Goal: Task Accomplishment & Management: Use online tool/utility

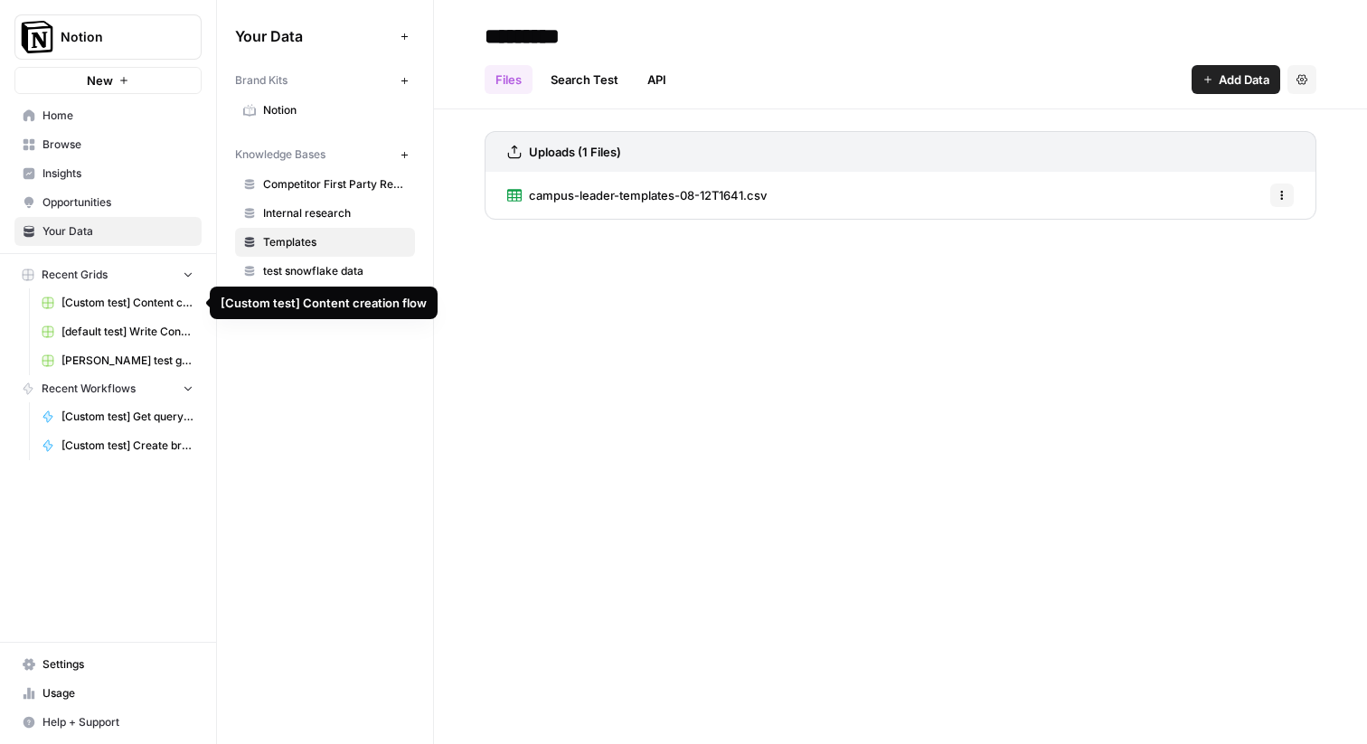
click at [99, 298] on span "[Custom test] Content creation flow" at bounding box center [127, 303] width 132 height 16
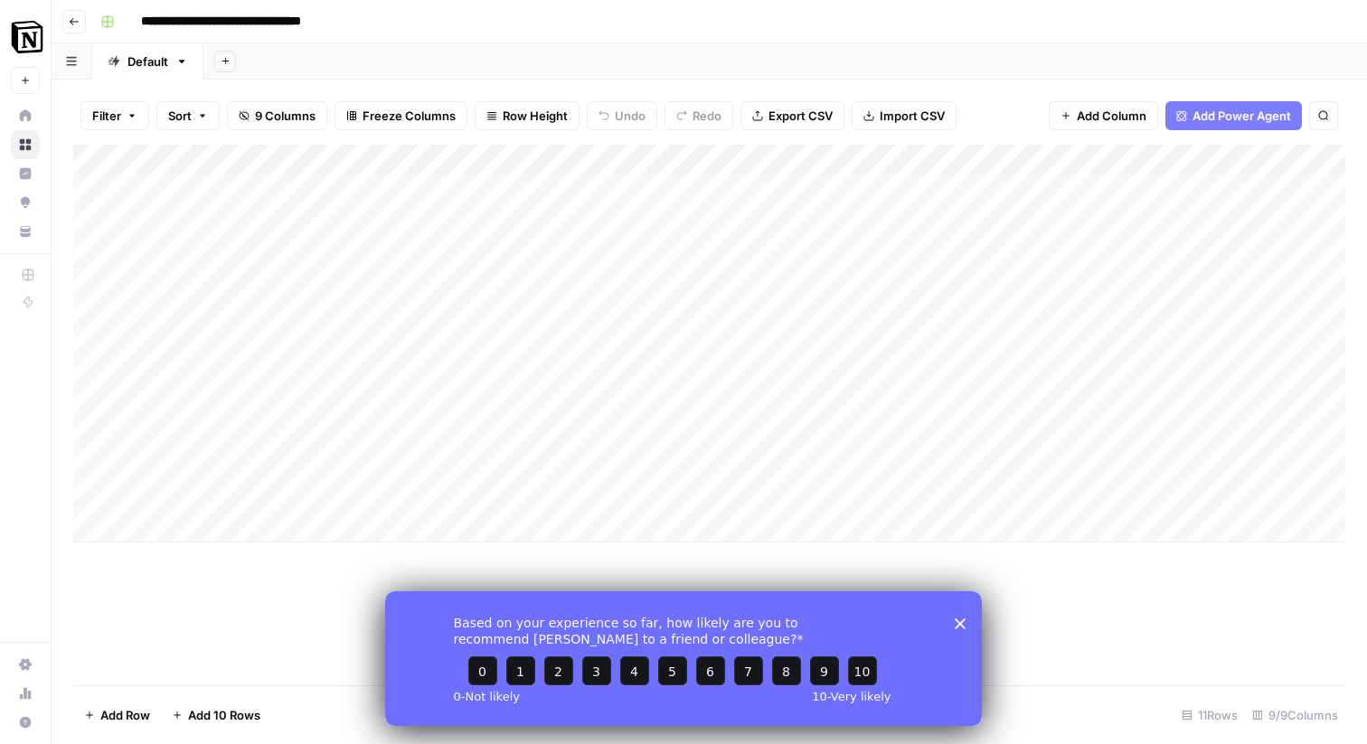
click at [946, 618] on div "Based on your experience so far, how likely are you to recommend [PERSON_NAME] …" at bounding box center [683, 657] width 597 height 135
click at [961, 619] on icon "Close survey" at bounding box center [960, 622] width 11 height 11
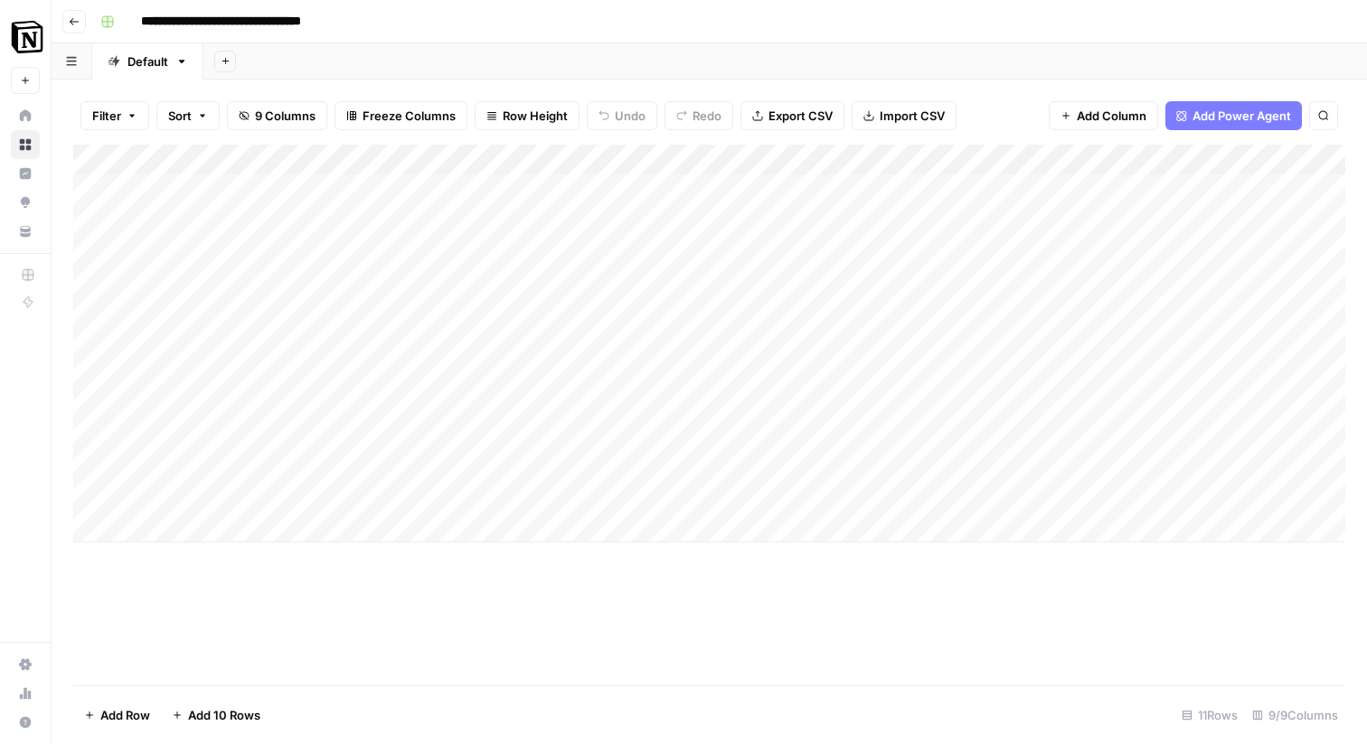
click at [480, 187] on div "Add Column" at bounding box center [709, 344] width 1272 height 398
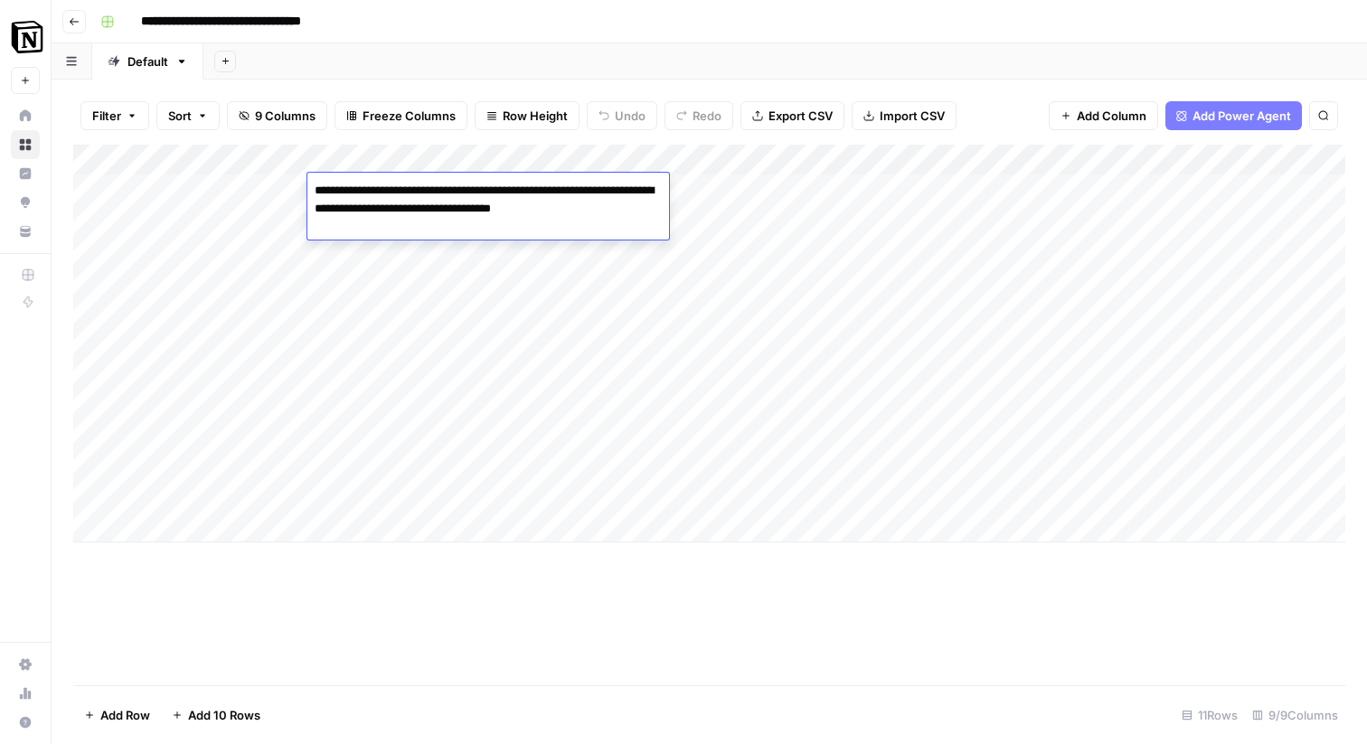
click at [478, 226] on textarea "**********" at bounding box center [488, 208] width 362 height 61
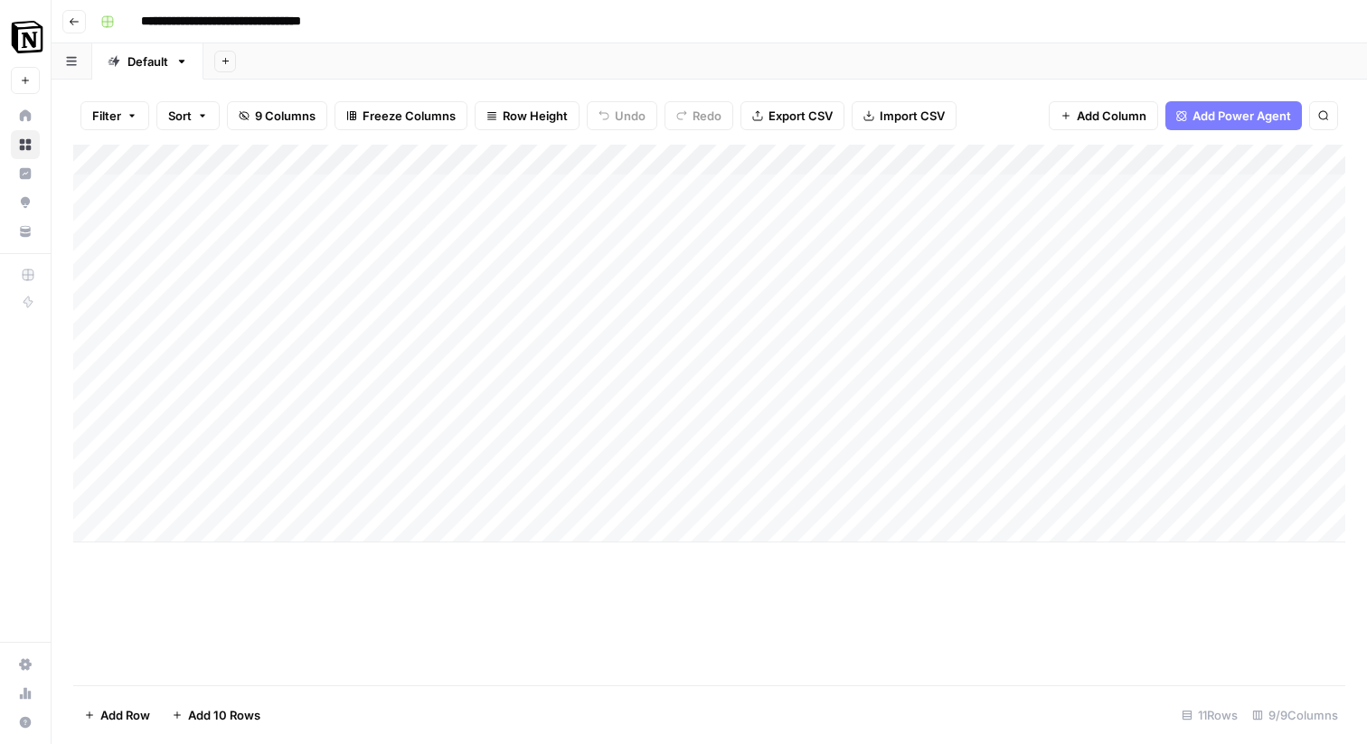
click at [566, 603] on div "Add Column" at bounding box center [709, 415] width 1272 height 541
click at [932, 218] on div "Add Column" at bounding box center [709, 344] width 1272 height 398
click at [1209, 250] on div "Add Column" at bounding box center [709, 344] width 1272 height 398
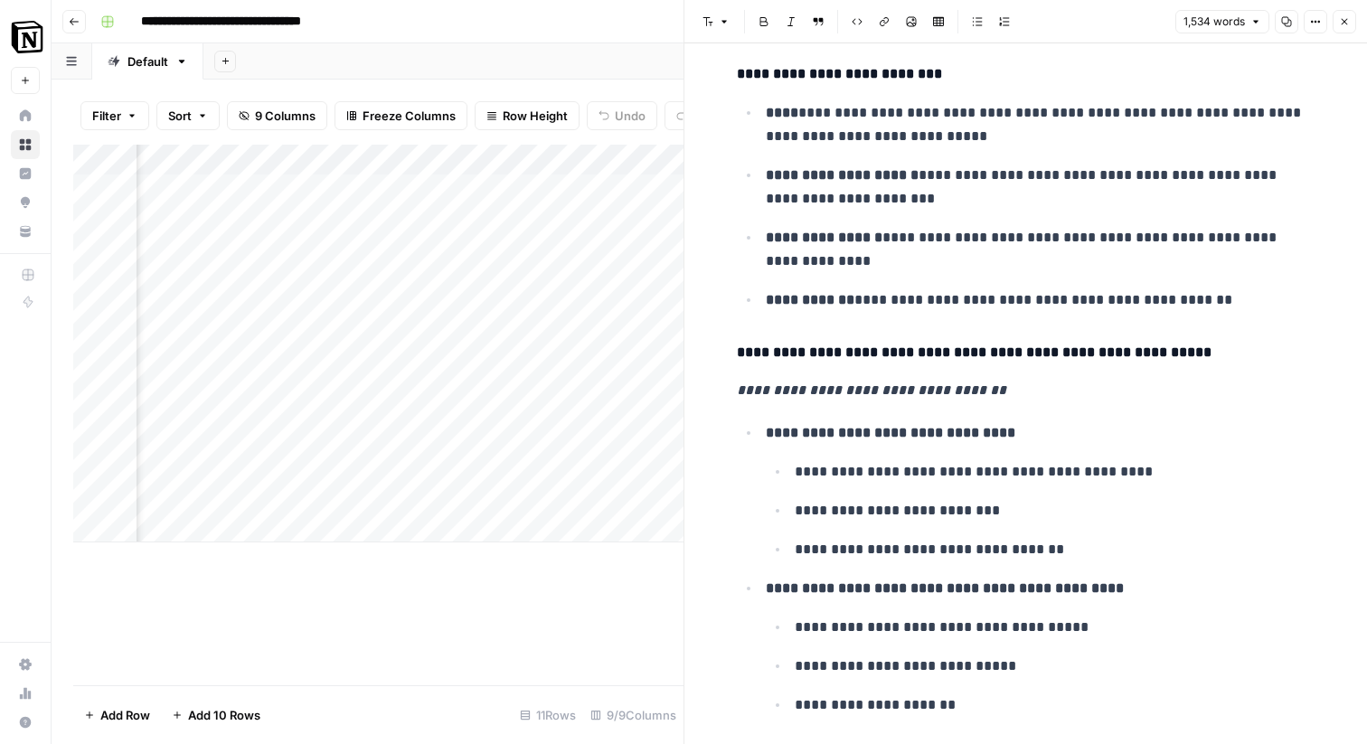
scroll to position [4161, 0]
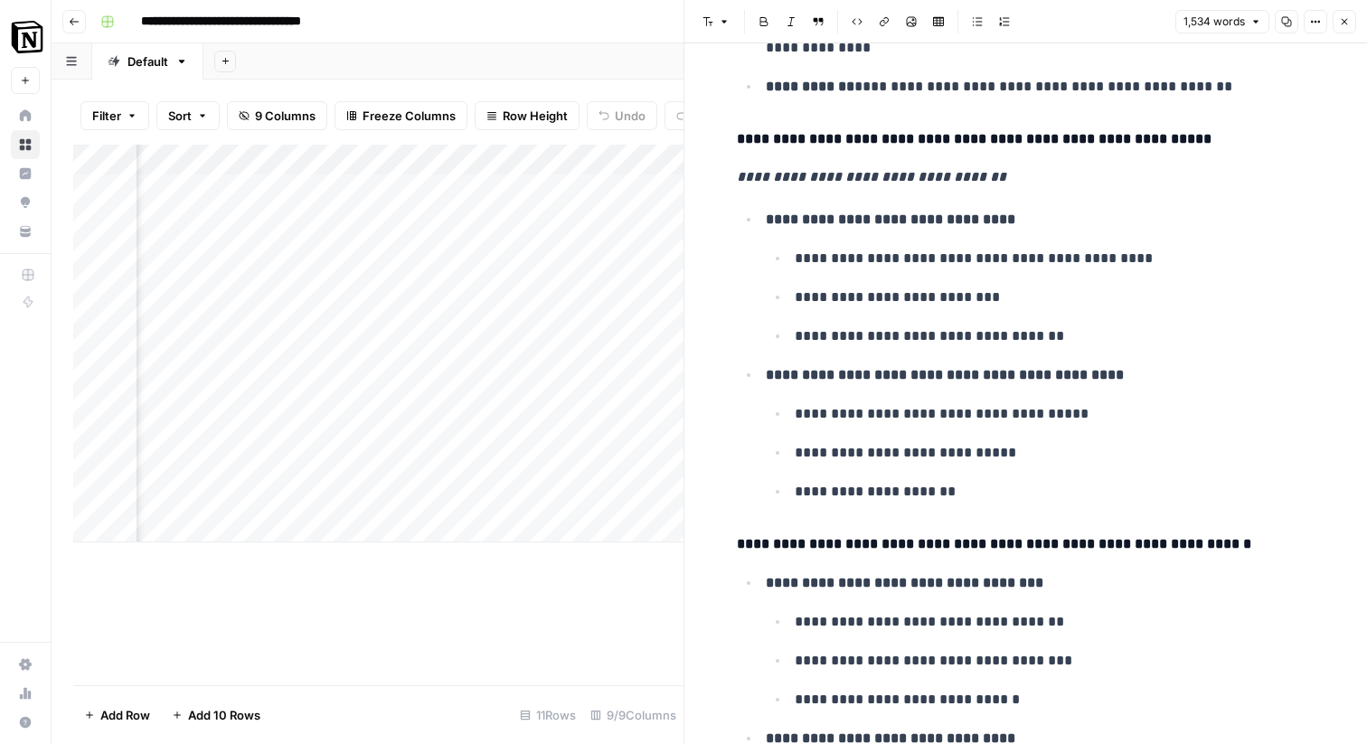
click at [1339, 16] on icon "button" at bounding box center [1344, 21] width 11 height 11
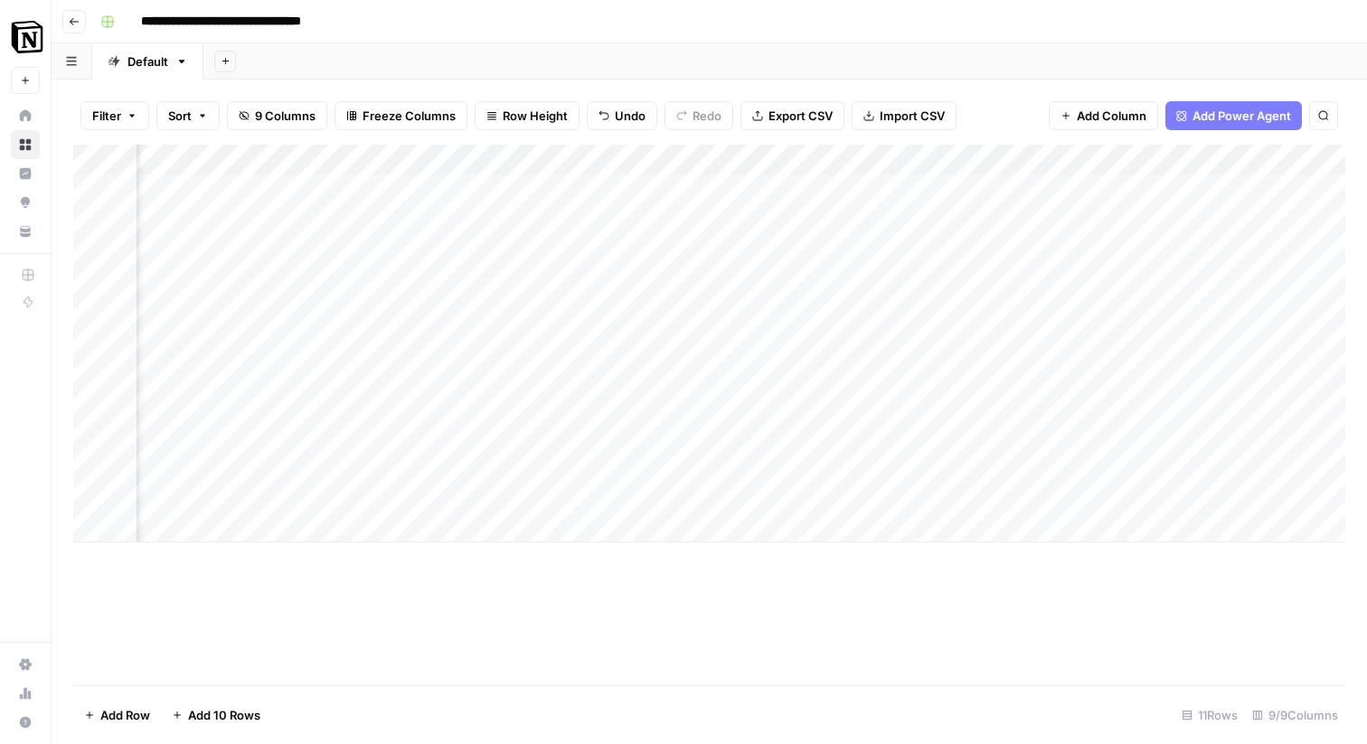
scroll to position [0, 269]
drag, startPoint x: 984, startPoint y: 212, endPoint x: 984, endPoint y: 476, distance: 264.9
click at [984, 476] on div "Add Column" at bounding box center [709, 344] width 1272 height 398
click at [785, 633] on div "Add Column" at bounding box center [709, 415] width 1272 height 541
click at [1042, 328] on div "Add Column" at bounding box center [709, 344] width 1272 height 398
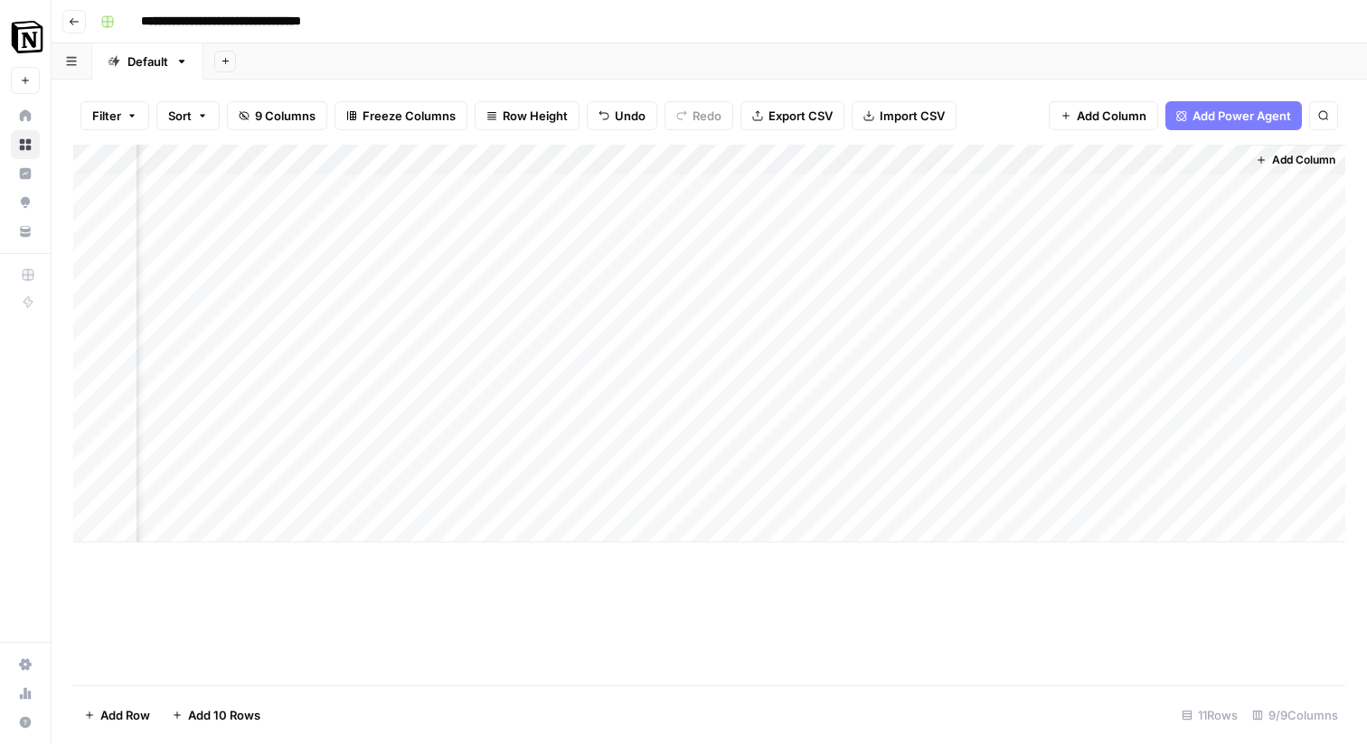
scroll to position [0, 1189]
click at [694, 629] on div "Add Column" at bounding box center [709, 415] width 1272 height 541
